Goal: Check status: Check status

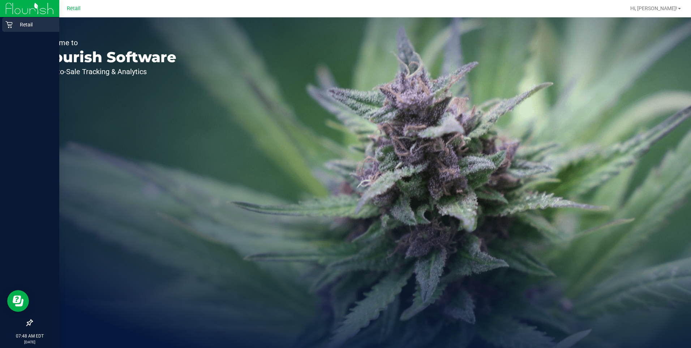
click at [8, 23] on icon at bounding box center [8, 24] width 7 height 7
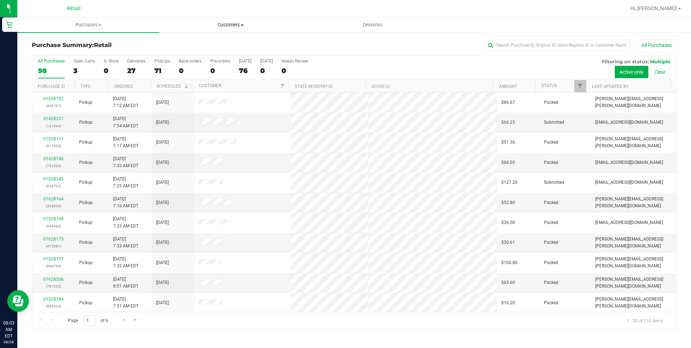
click at [240, 25] on span "Customers" at bounding box center [230, 25] width 141 height 7
click at [195, 40] on span "All customers" at bounding box center [185, 43] width 52 height 6
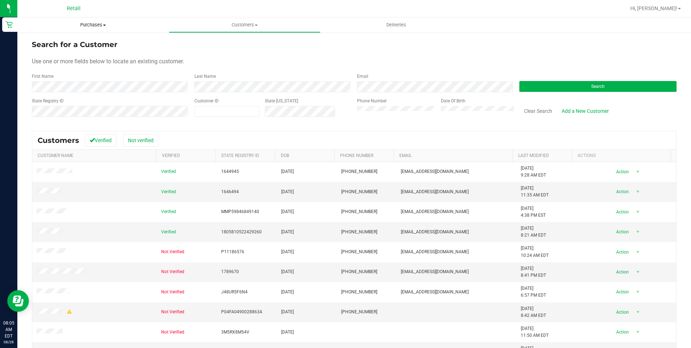
click at [93, 22] on span "Purchases" at bounding box center [92, 25] width 151 height 7
click at [47, 42] on span "Summary of purchases" at bounding box center [54, 43] width 74 height 6
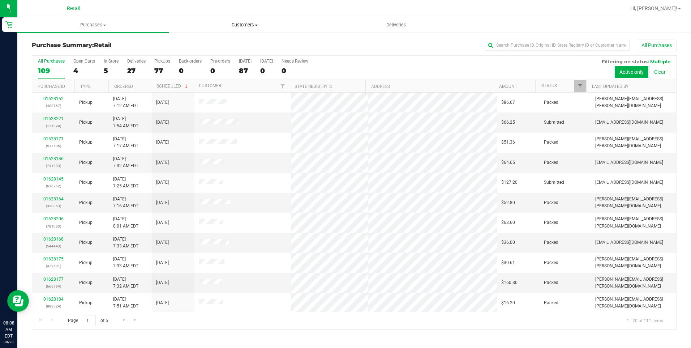
click at [251, 25] on span "Customers" at bounding box center [244, 25] width 151 height 7
click at [197, 42] on span "All customers" at bounding box center [195, 43] width 52 height 6
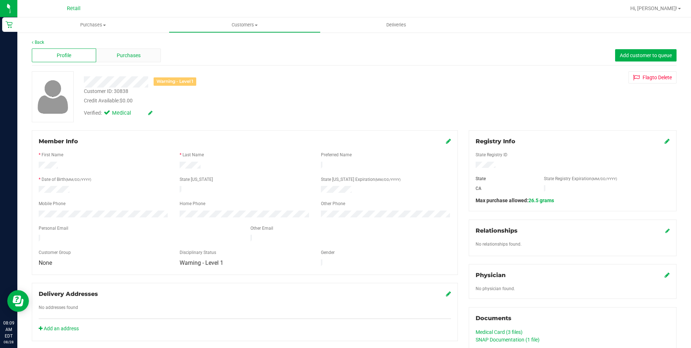
click at [125, 51] on div "Purchases" at bounding box center [128, 55] width 64 height 14
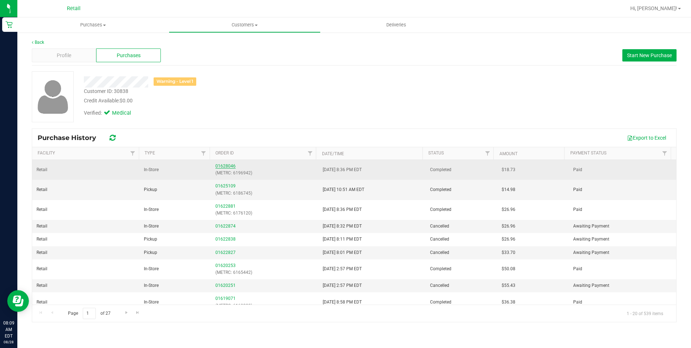
click at [229, 164] on link "01628046" at bounding box center [225, 165] width 20 height 5
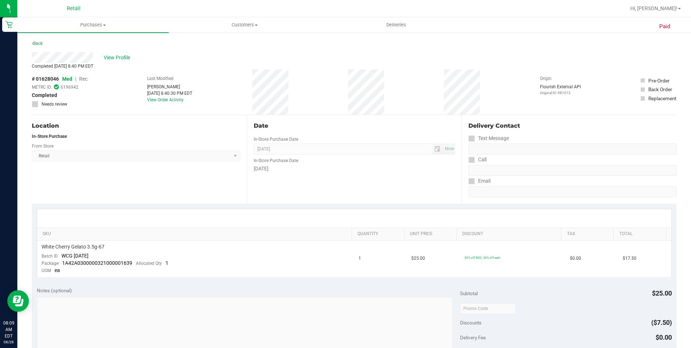
click at [39, 47] on div "Back" at bounding box center [37, 43] width 11 height 9
click at [42, 44] on link "Back" at bounding box center [37, 43] width 11 height 5
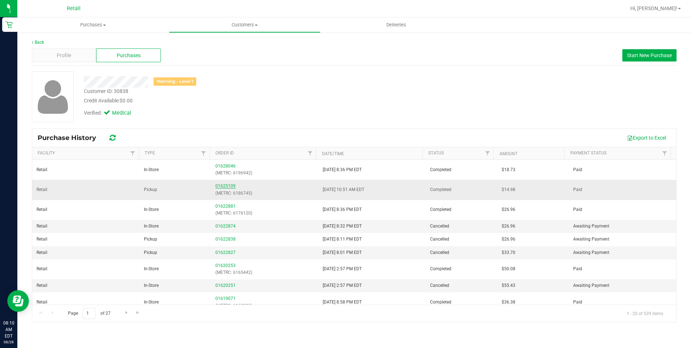
click at [223, 186] on link "01625109" at bounding box center [225, 185] width 20 height 5
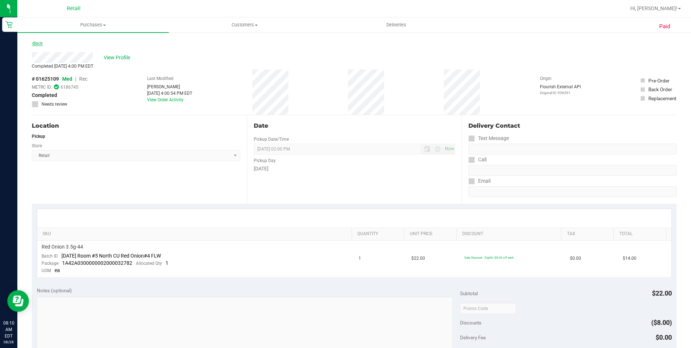
click at [35, 43] on link "Back" at bounding box center [37, 43] width 11 height 5
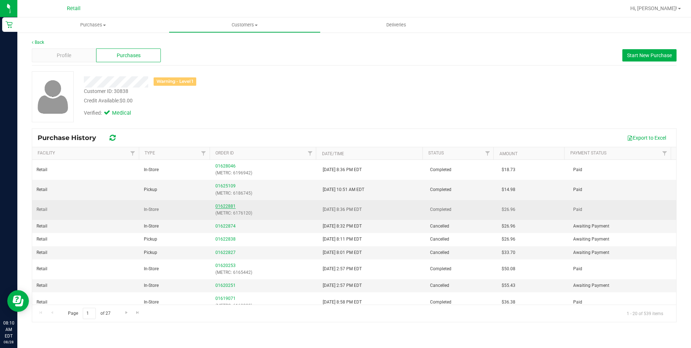
click at [218, 206] on link "01622881" at bounding box center [225, 205] width 20 height 5
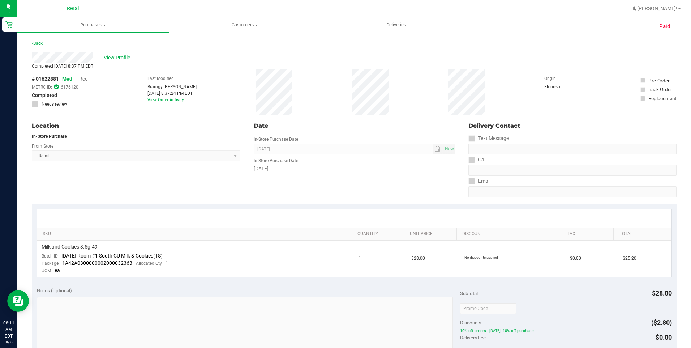
click at [43, 43] on link "Back" at bounding box center [37, 43] width 11 height 5
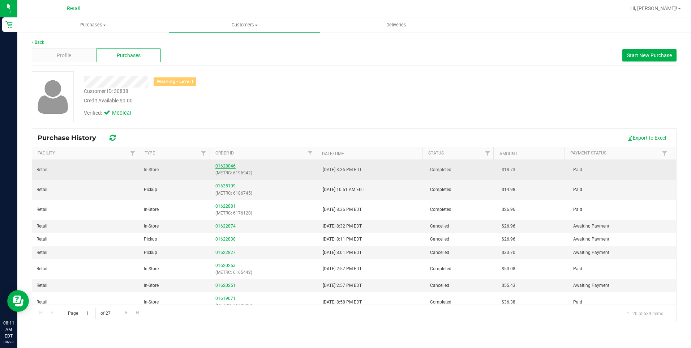
click at [226, 166] on link "01628046" at bounding box center [225, 165] width 20 height 5
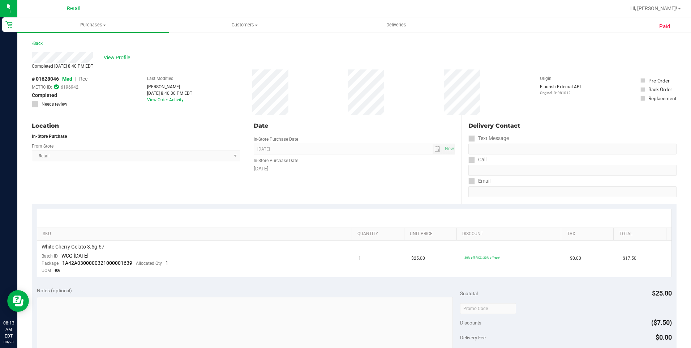
click at [263, 56] on div "View Profile" at bounding box center [354, 57] width 645 height 11
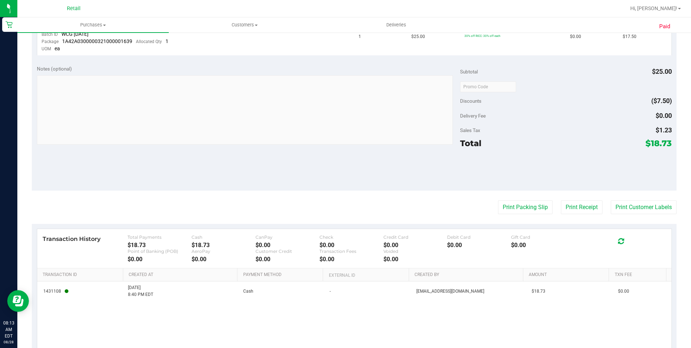
scroll to position [247, 0]
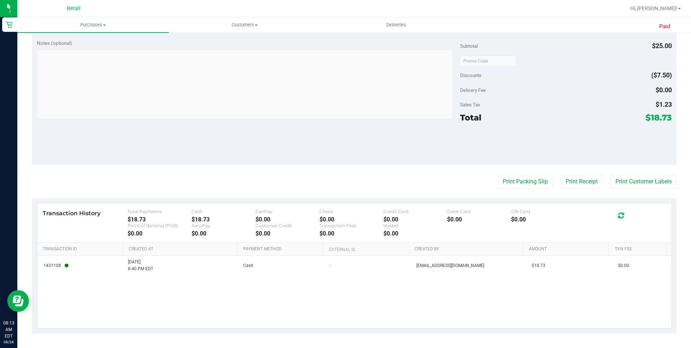
drag, startPoint x: 286, startPoint y: 190, endPoint x: 239, endPoint y: 123, distance: 82.5
click at [239, 123] on div "Notes (optional) Subtotal $25.00 Discounts ($7.50) Delivery Fee $0.00 Sales Tax…" at bounding box center [354, 100] width 645 height 130
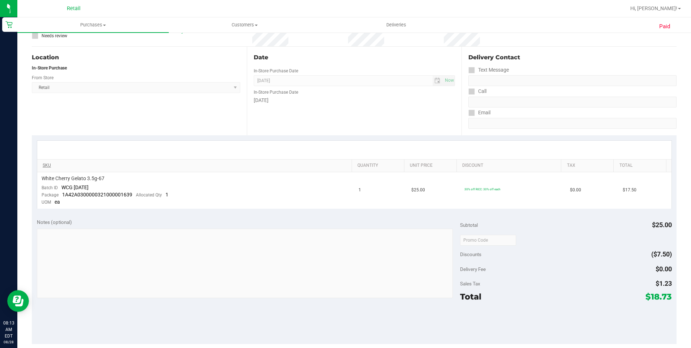
scroll to position [0, 0]
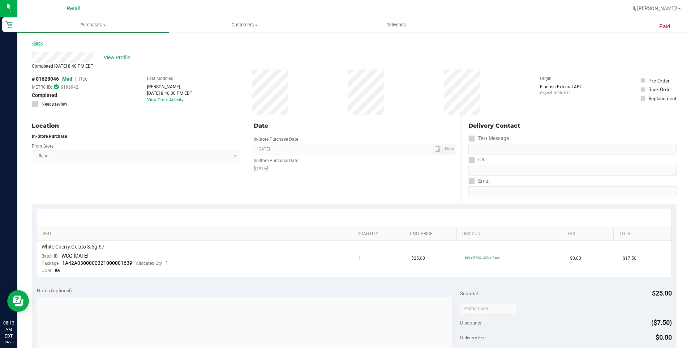
click at [42, 45] on link "Back" at bounding box center [37, 43] width 11 height 5
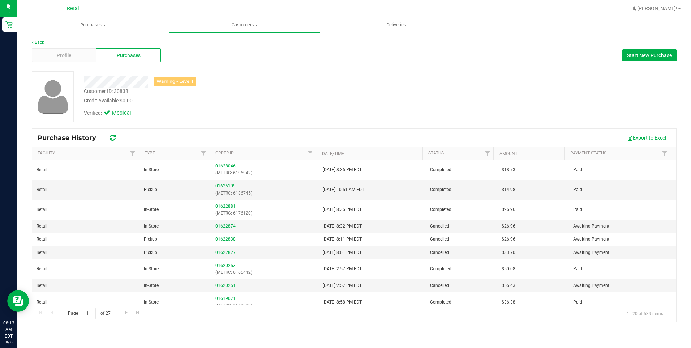
drag, startPoint x: 233, startPoint y: 227, endPoint x: 164, endPoint y: 362, distance: 151.1
drag, startPoint x: 164, startPoint y: 362, endPoint x: 146, endPoint y: 331, distance: 35.8
click at [146, 331] on div "Purchases Summary of purchases Fulfillment All purchases Customers All customer…" at bounding box center [354, 182] width 674 height 330
click at [247, 22] on span "Customers" at bounding box center [244, 25] width 151 height 7
click at [202, 41] on span "All customers" at bounding box center [195, 43] width 52 height 6
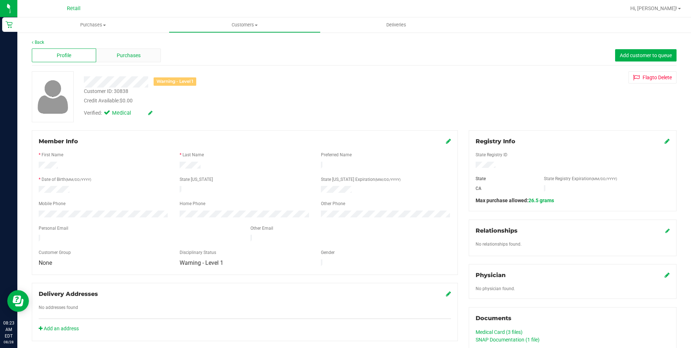
click at [139, 53] on span "Purchases" at bounding box center [129, 56] width 24 height 8
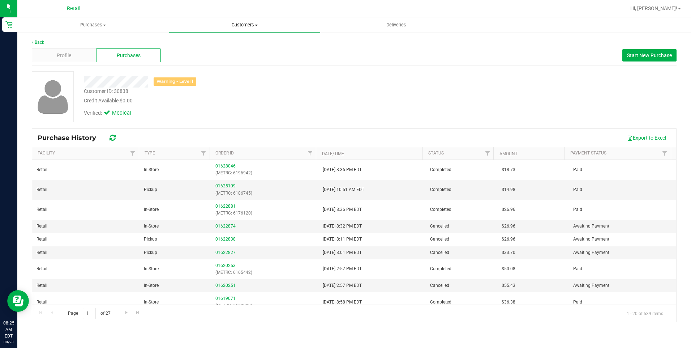
click at [239, 22] on span "Customers" at bounding box center [244, 25] width 151 height 7
click at [205, 42] on span "All customers" at bounding box center [195, 43] width 52 height 6
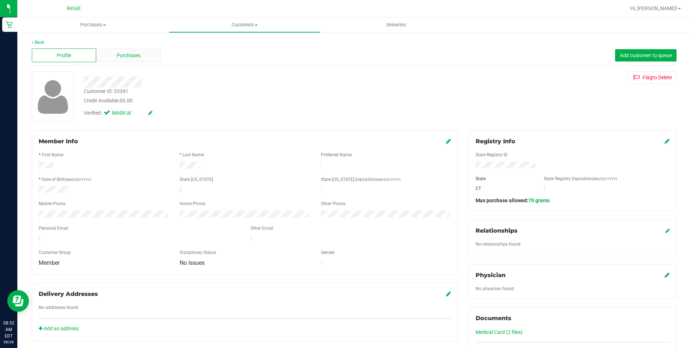
click at [132, 54] on span "Purchases" at bounding box center [129, 56] width 24 height 8
